Goal: Task Accomplishment & Management: Use online tool/utility

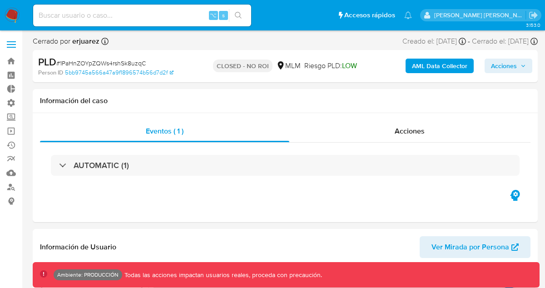
scroll to position [384, 0]
select select "10"
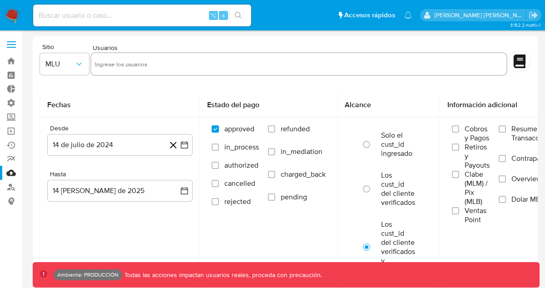
select select "10"
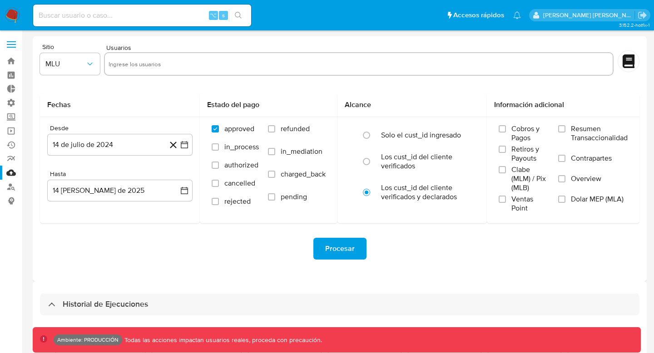
select select "10"
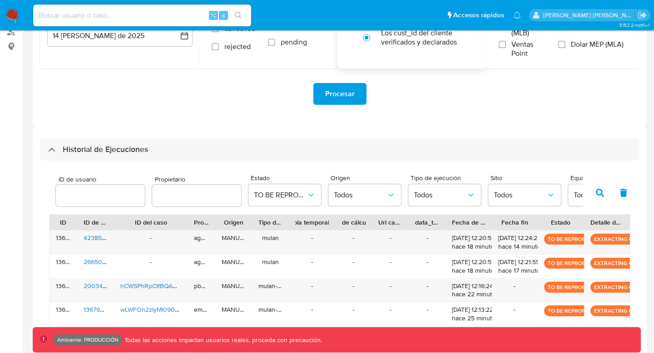
scroll to position [227, 0]
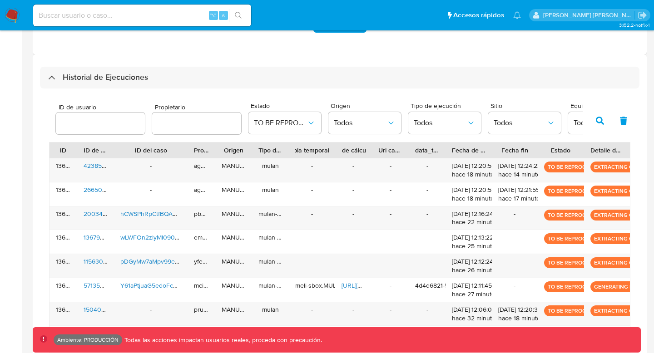
click at [600, 124] on icon "button" at bounding box center [600, 121] width 8 height 8
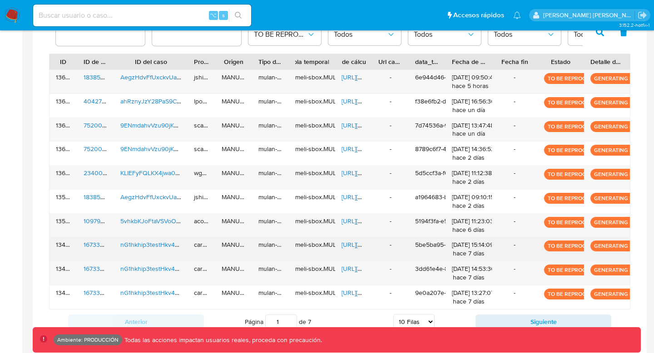
scroll to position [315, 0]
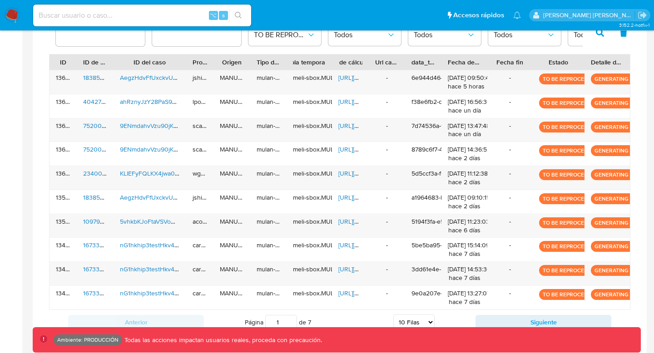
drag, startPoint x: 583, startPoint y: 61, endPoint x: 588, endPoint y: 56, distance: 7.1
click at [588, 56] on div at bounding box center [584, 62] width 16 height 15
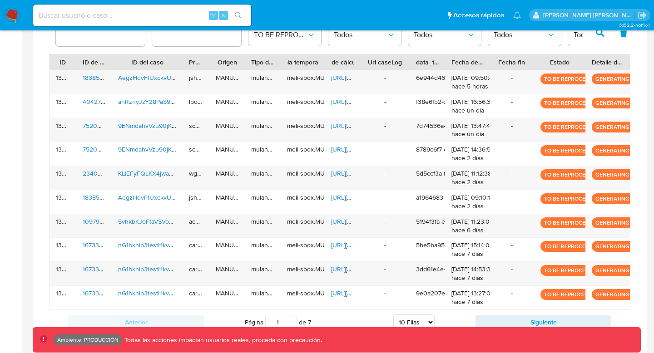
drag, startPoint x: 403, startPoint y: 59, endPoint x: 415, endPoint y: 58, distance: 12.3
click at [416, 58] on div at bounding box center [410, 62] width 16 height 15
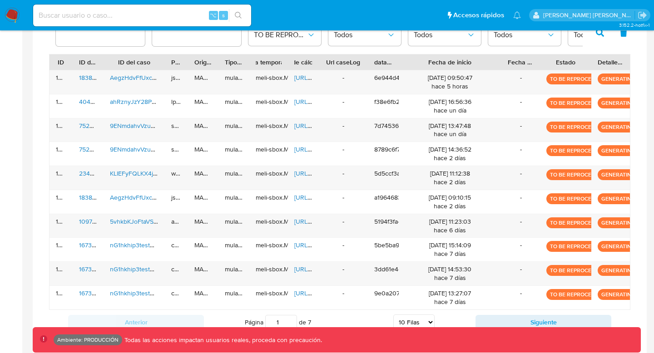
drag, startPoint x: 489, startPoint y: 63, endPoint x: 474, endPoint y: 65, distance: 14.7
click at [493, 64] on div at bounding box center [501, 62] width 16 height 15
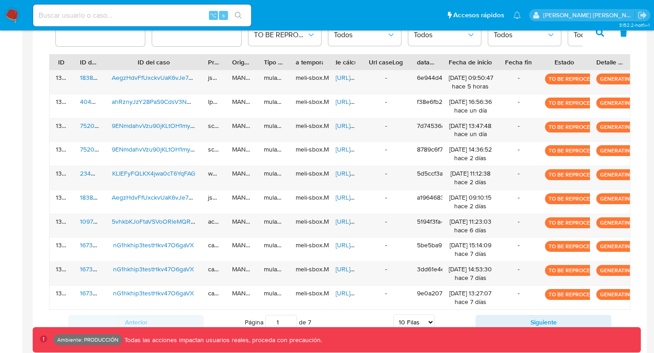
drag, startPoint x: 182, startPoint y: 63, endPoint x: 209, endPoint y: 62, distance: 27.3
click at [209, 62] on div at bounding box center [201, 62] width 16 height 15
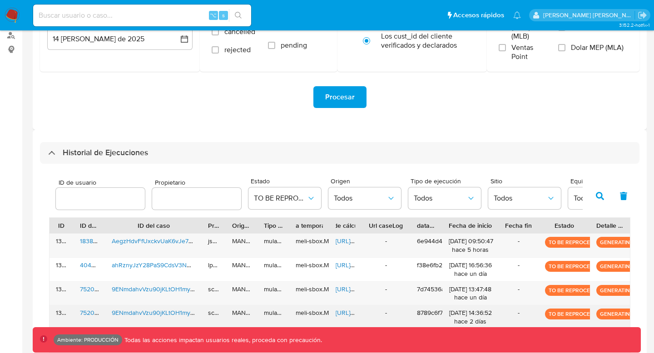
scroll to position [144, 0]
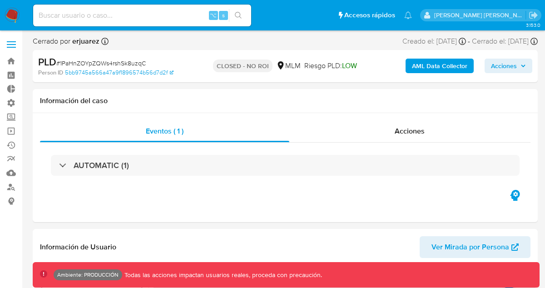
select select "10"
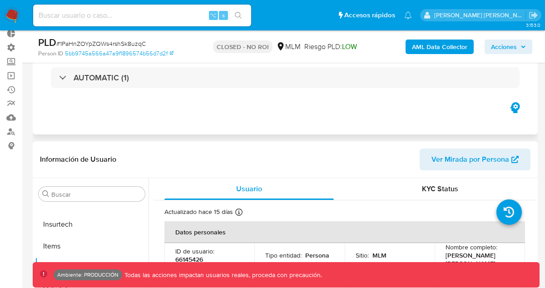
scroll to position [211, 0]
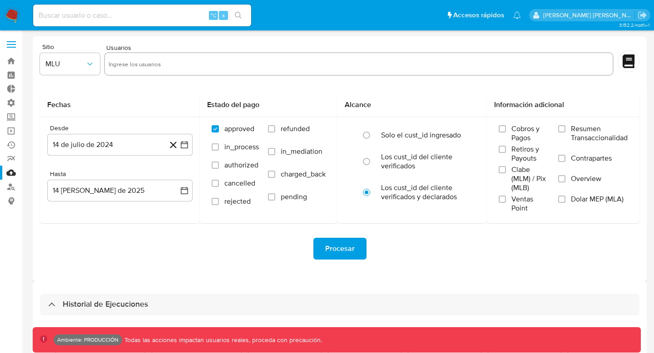
select select "10"
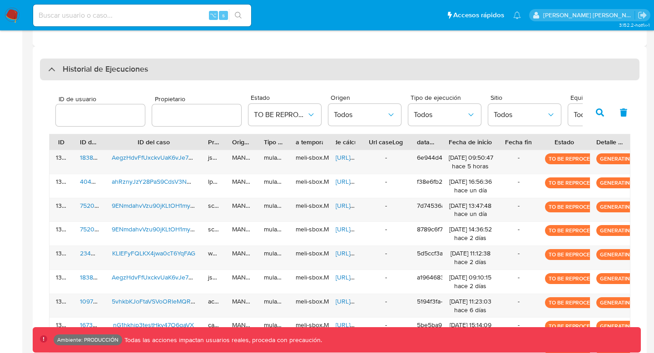
scroll to position [229, 0]
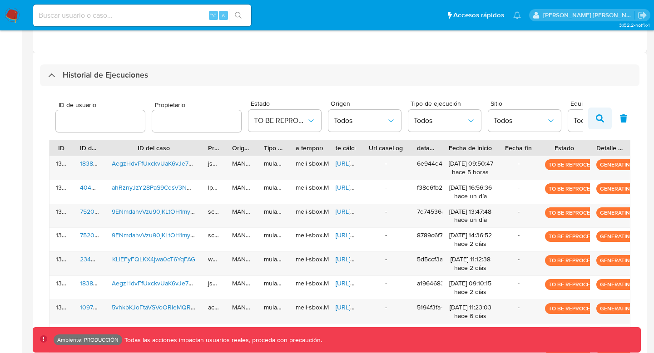
click at [598, 118] on icon "button" at bounding box center [600, 118] width 8 height 8
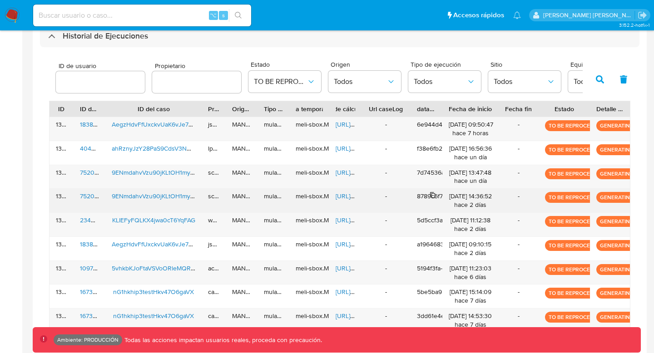
scroll to position [324, 0]
